Goal: Task Accomplishment & Management: Manage account settings

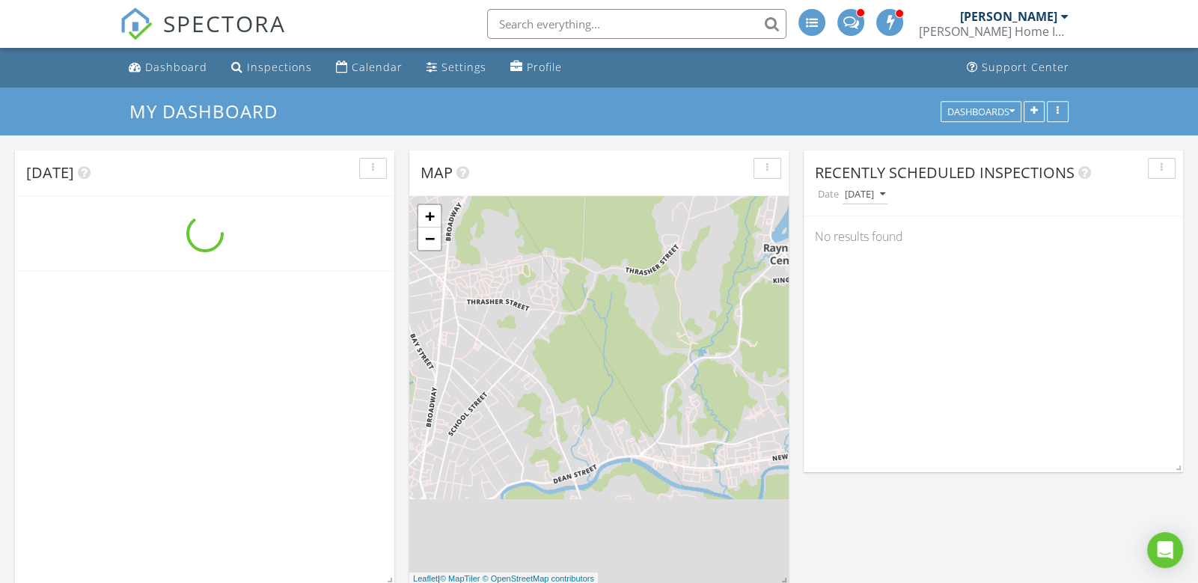
scroll to position [1549, 1198]
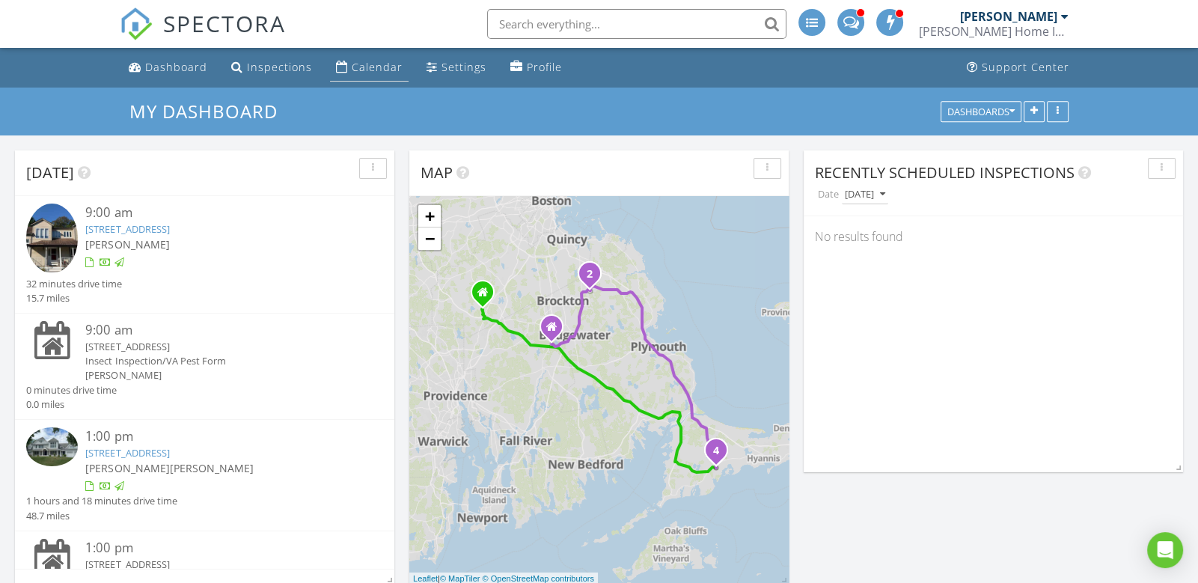
click at [361, 69] on div "Calendar" at bounding box center [377, 67] width 51 height 14
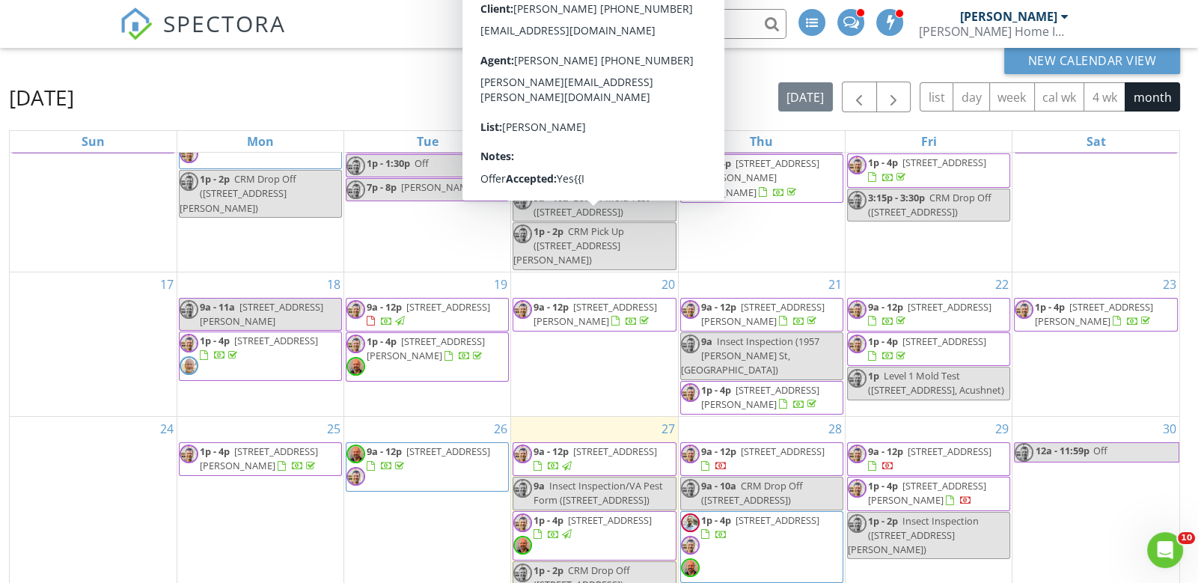
scroll to position [193, 0]
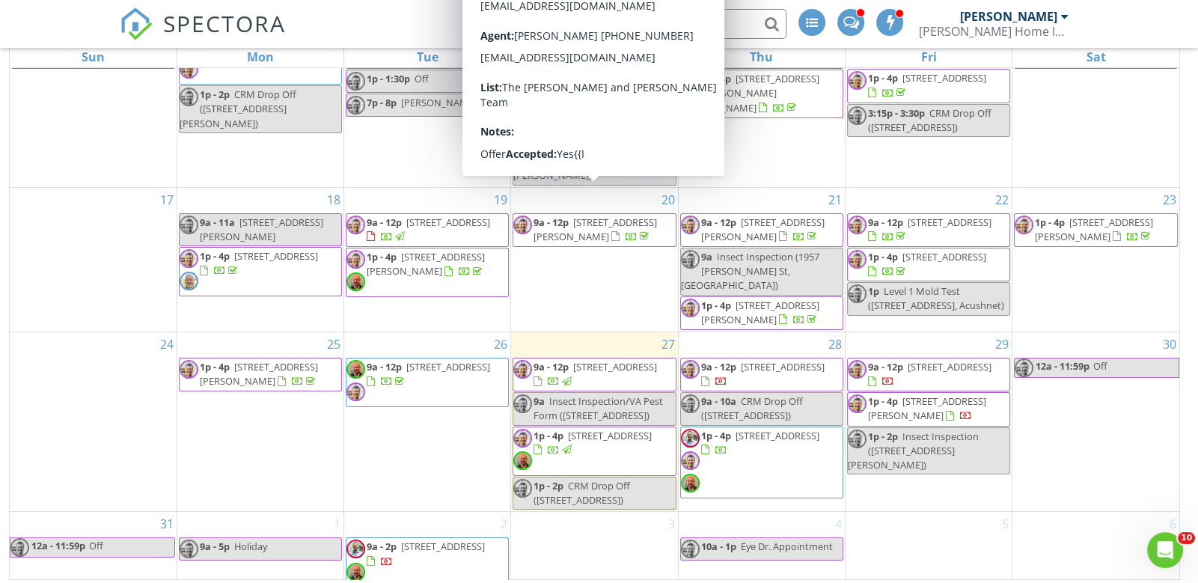
click at [560, 270] on div "20 9a - 12p 22 James Ave, Stoughton 02072" at bounding box center [594, 260] width 166 height 144
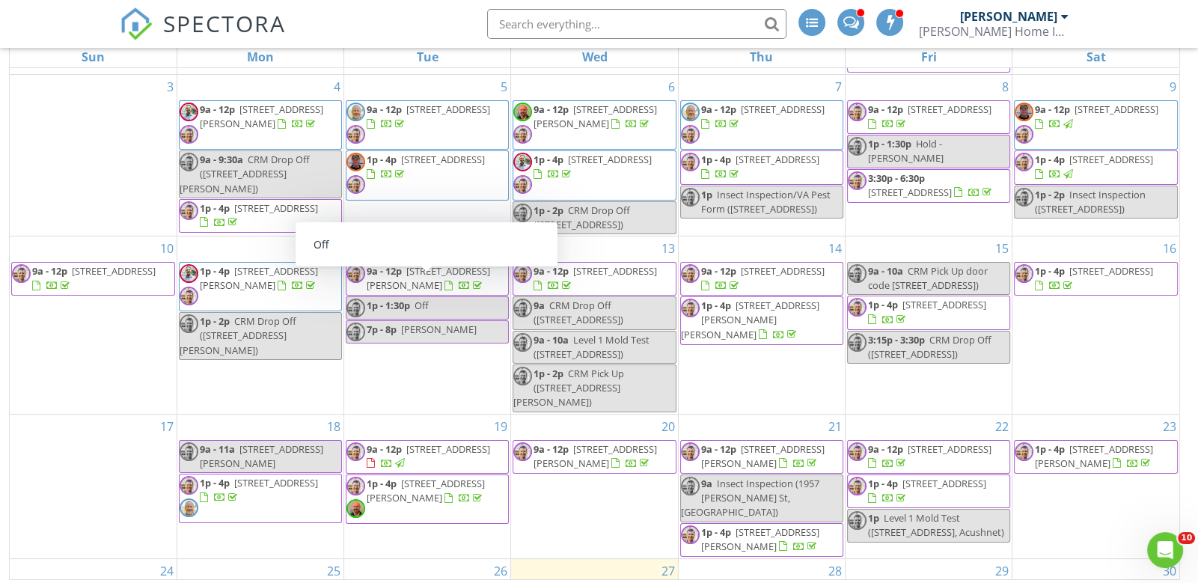
scroll to position [115, 0]
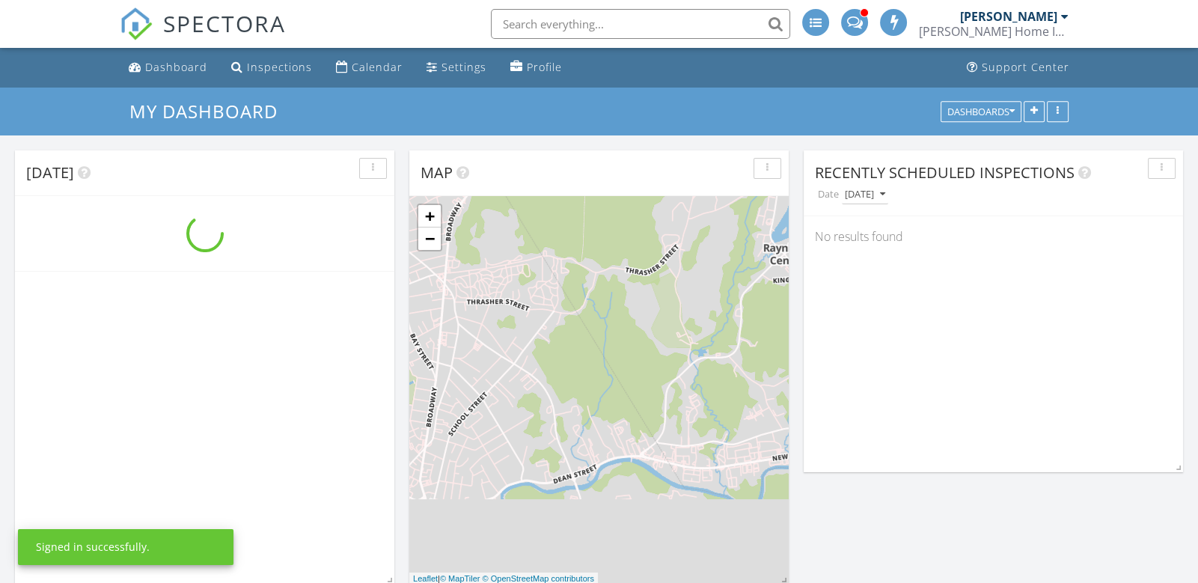
scroll to position [1549, 1198]
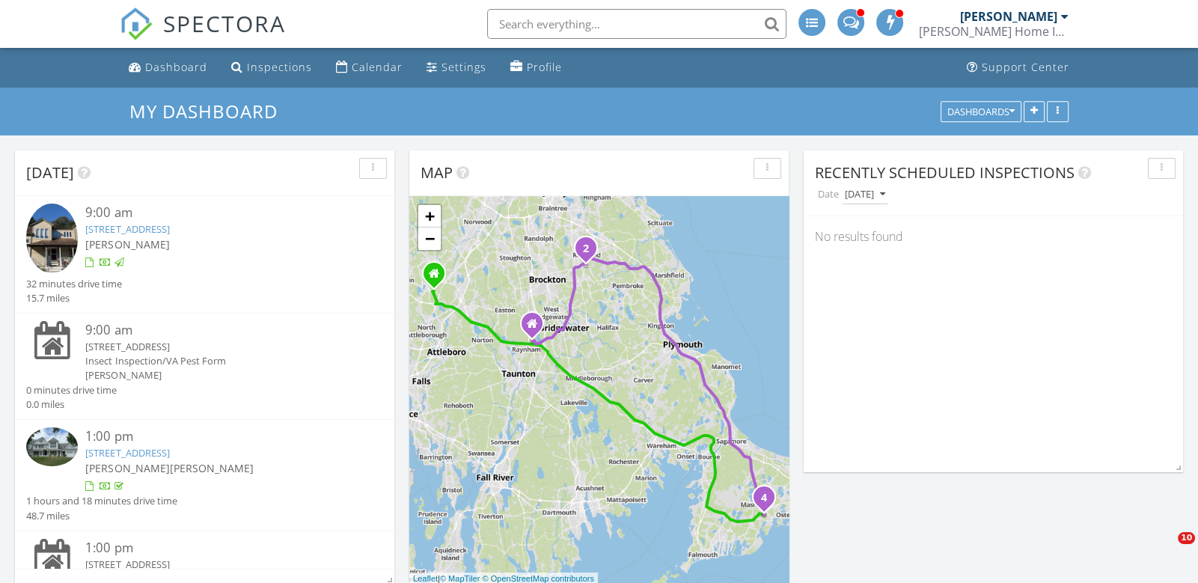
click at [138, 452] on link "326 Willowbend Dr, Mashpee, MA 02649" at bounding box center [127, 452] width 84 height 13
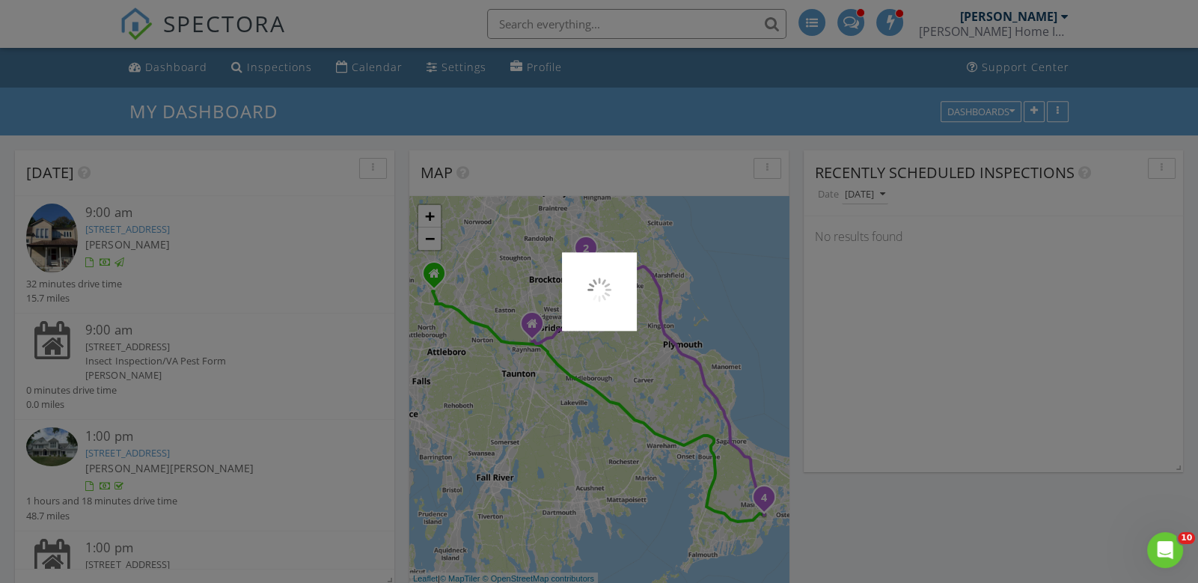
scroll to position [0, 0]
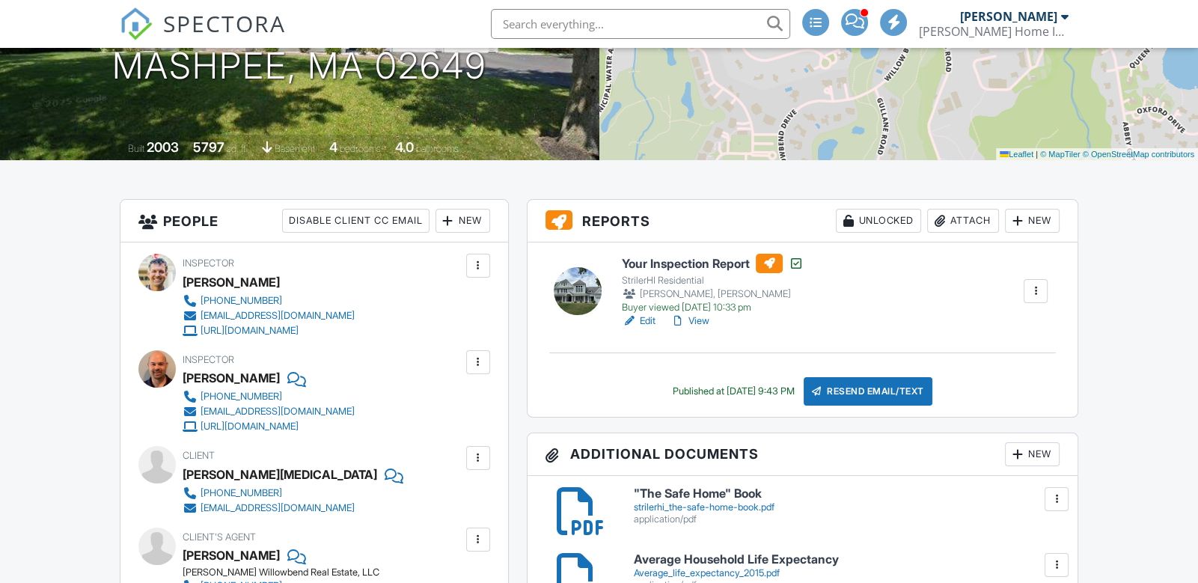
click at [647, 320] on link "Edit" at bounding box center [639, 321] width 34 height 15
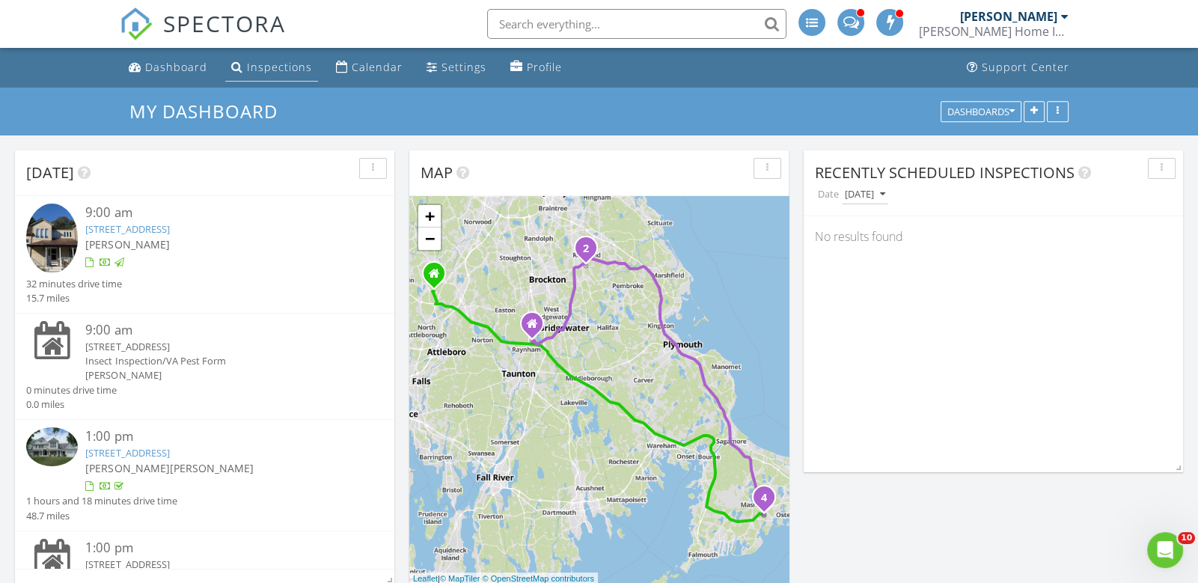
click at [271, 67] on div "Inspections" at bounding box center [279, 67] width 65 height 14
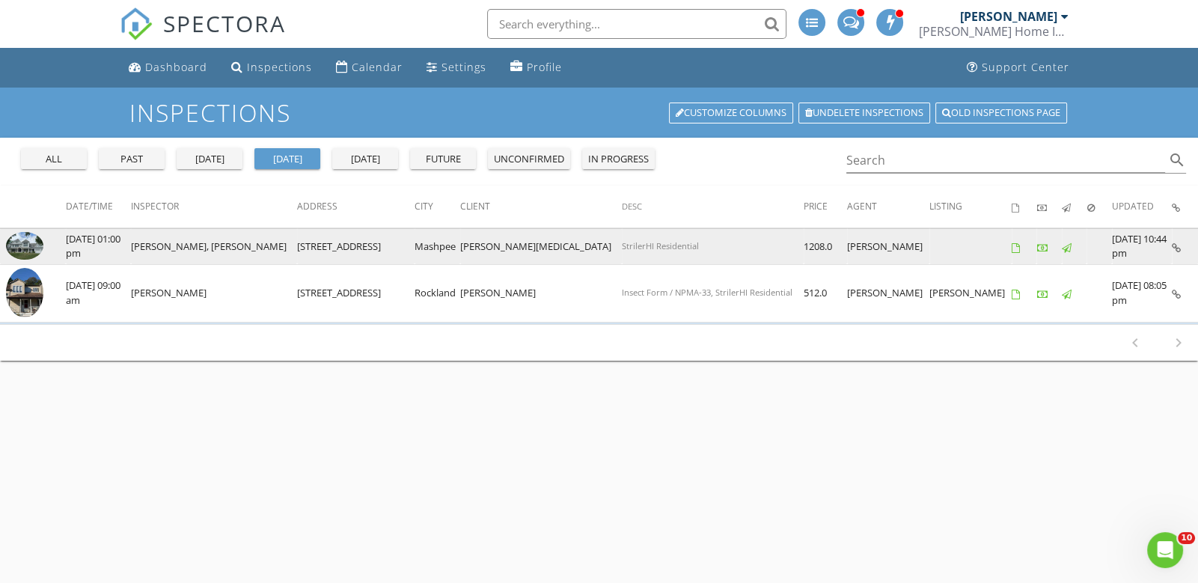
click at [28, 246] on img at bounding box center [24, 246] width 37 height 28
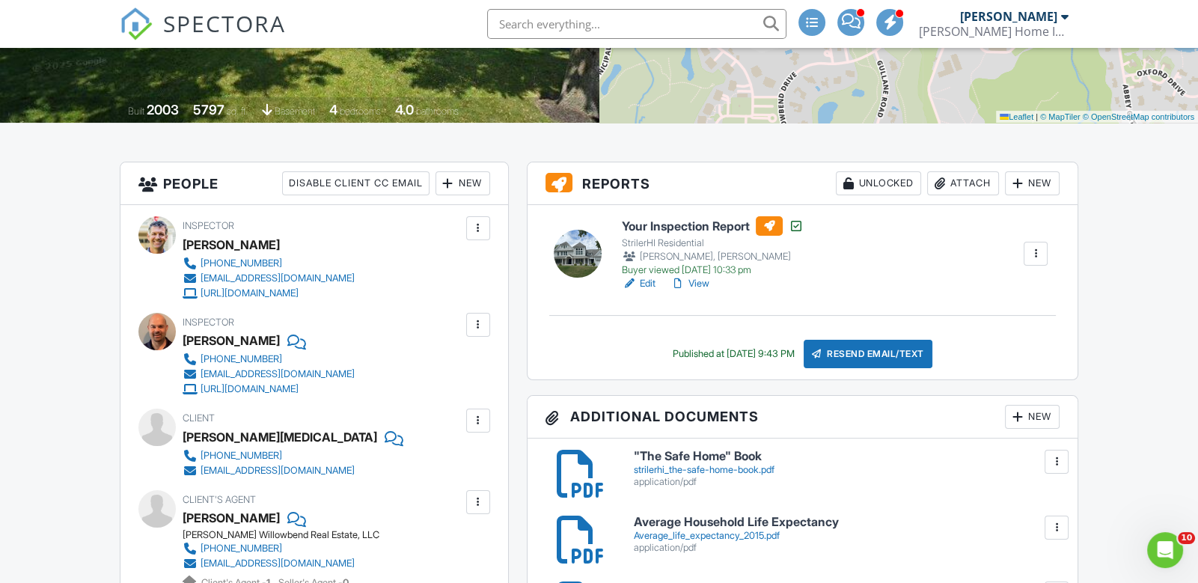
scroll to position [30, 0]
